Goal: Task Accomplishment & Management: Use online tool/utility

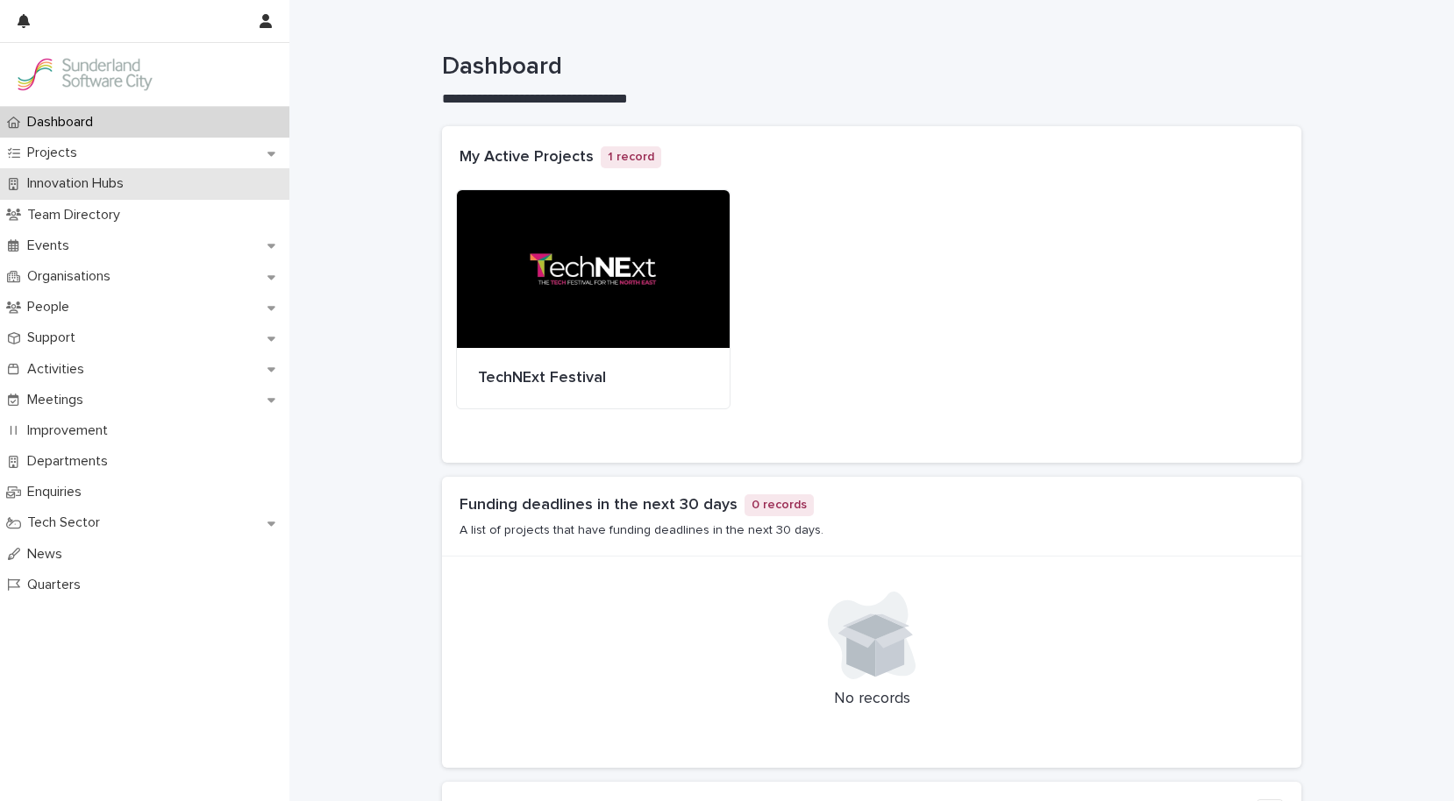
click at [117, 172] on div "Innovation Hubs" at bounding box center [144, 183] width 289 height 31
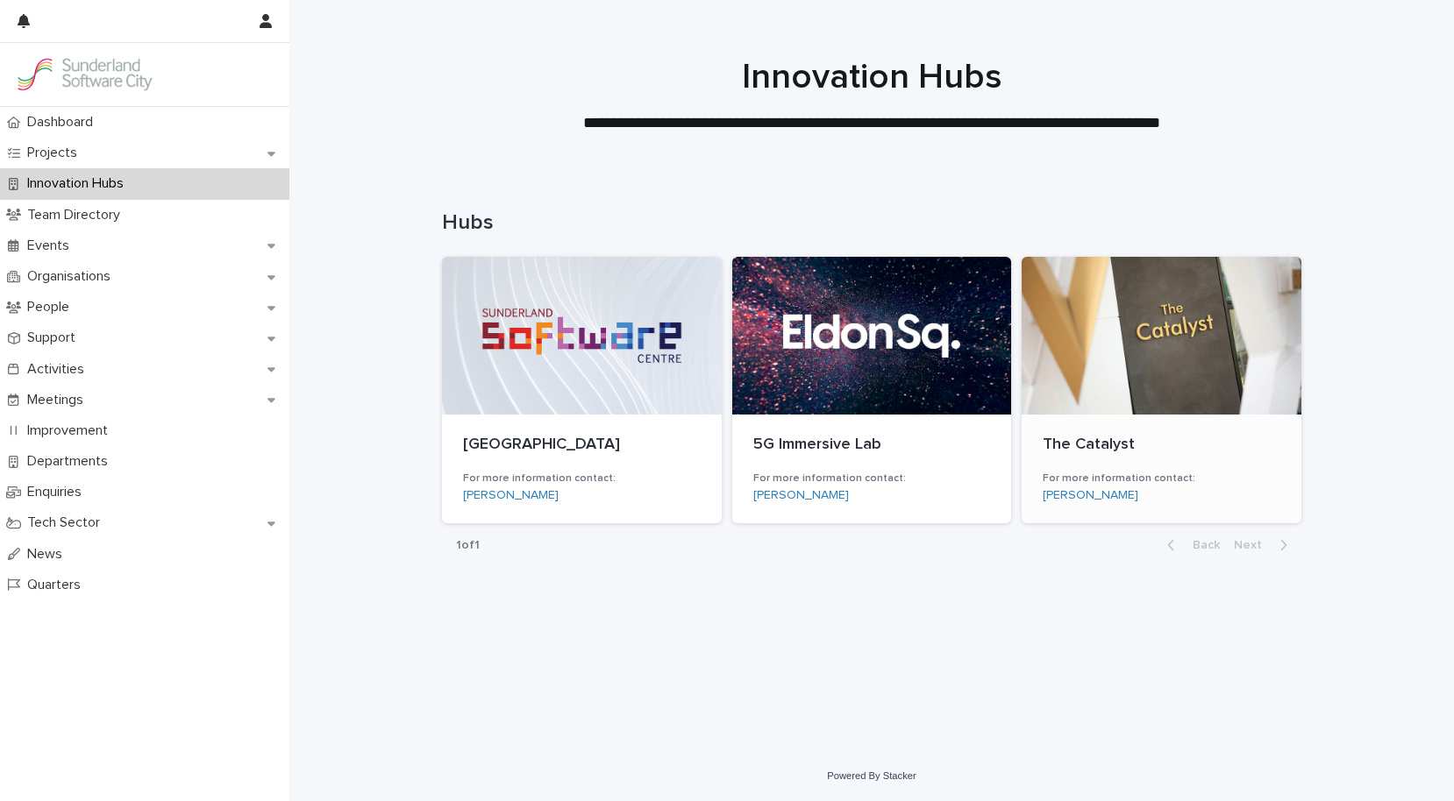
click at [1079, 437] on p "The Catalyst" at bounding box center [1161, 445] width 238 height 19
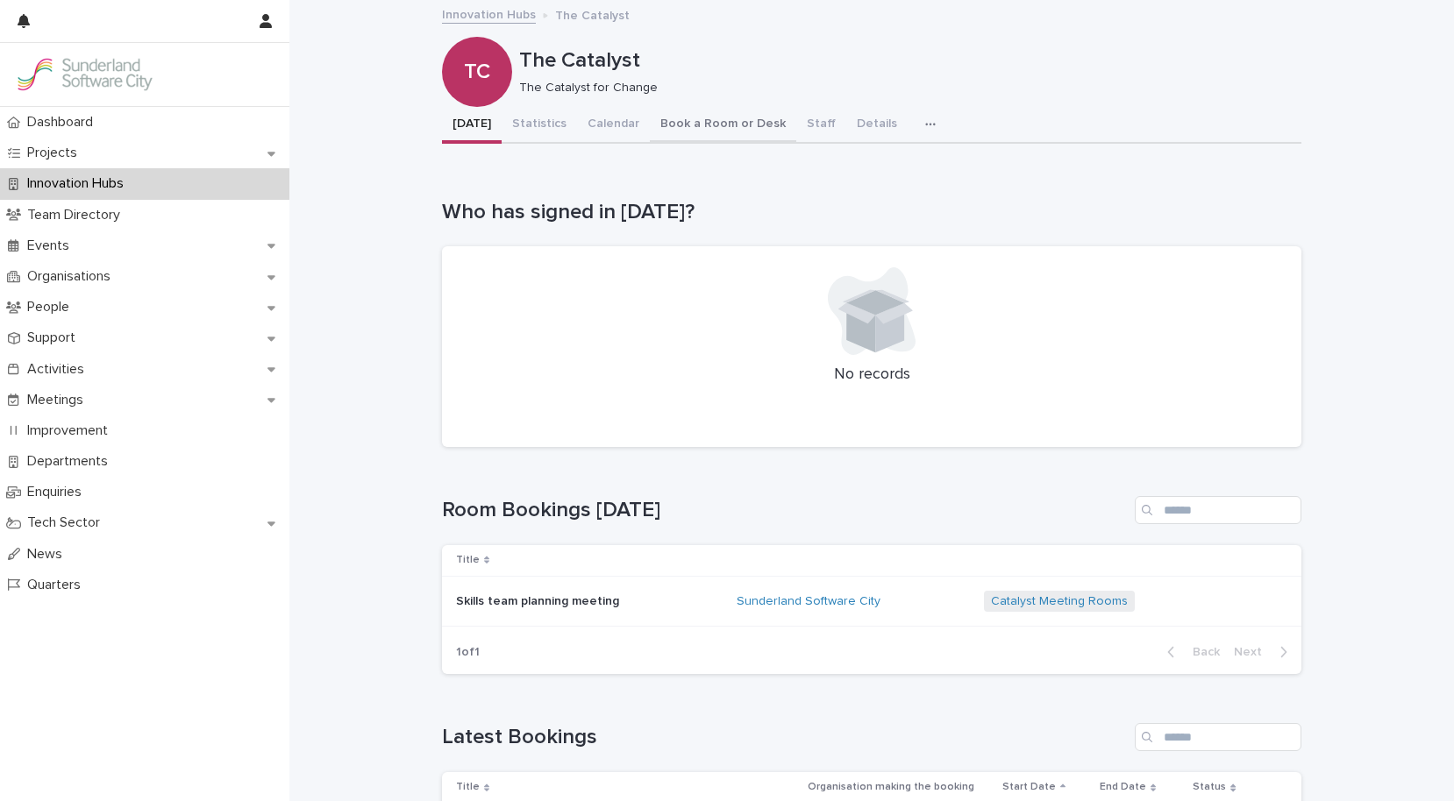
click at [730, 117] on button "Book a Room or Desk" at bounding box center [723, 125] width 146 height 37
